Goal: Check status

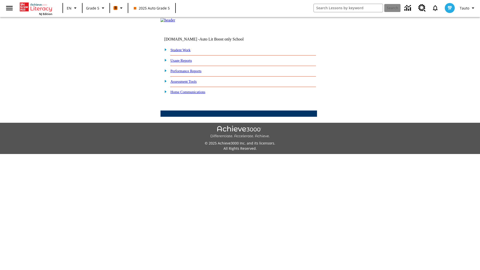
click at [191, 73] on link "Performance Reports" at bounding box center [186, 71] width 31 height 4
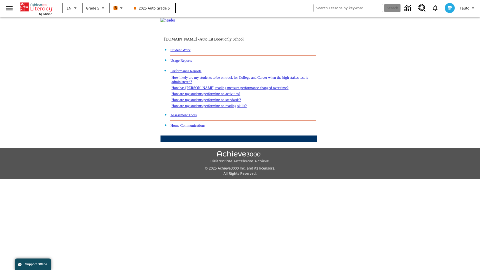
click at [227, 90] on link "How has Lexile reading measure performance changed over time?" at bounding box center [230, 88] width 117 height 4
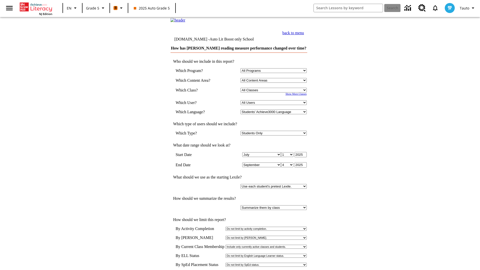
click at [274, 93] on select "Select a Class: All Classes 2025 Auto Grade 5 OL 2025 Auto Grade 6" at bounding box center [274, 90] width 66 height 5
select select "11133131"
select select "21437107"
